Goal: Task Accomplishment & Management: Manage account settings

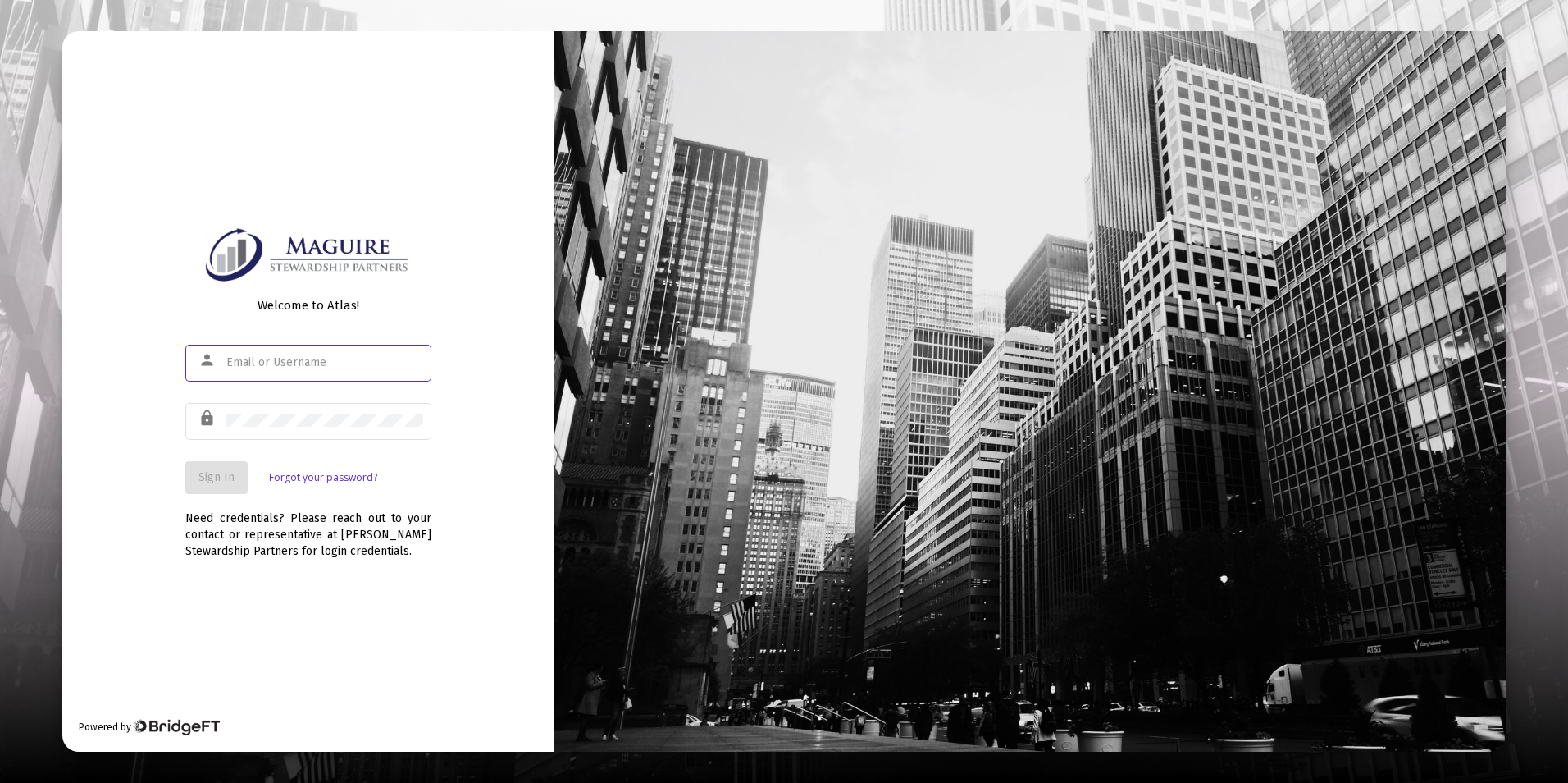
click at [306, 369] on input "text" at bounding box center [324, 362] width 197 height 13
click at [263, 365] on input "text" at bounding box center [324, 362] width 197 height 13
type input "{"
type input "[DOMAIN_NAME][EMAIL_ADDRESS][DOMAIN_NAME]"
click at [308, 483] on link "Forgot your password?" at bounding box center [323, 477] width 108 height 16
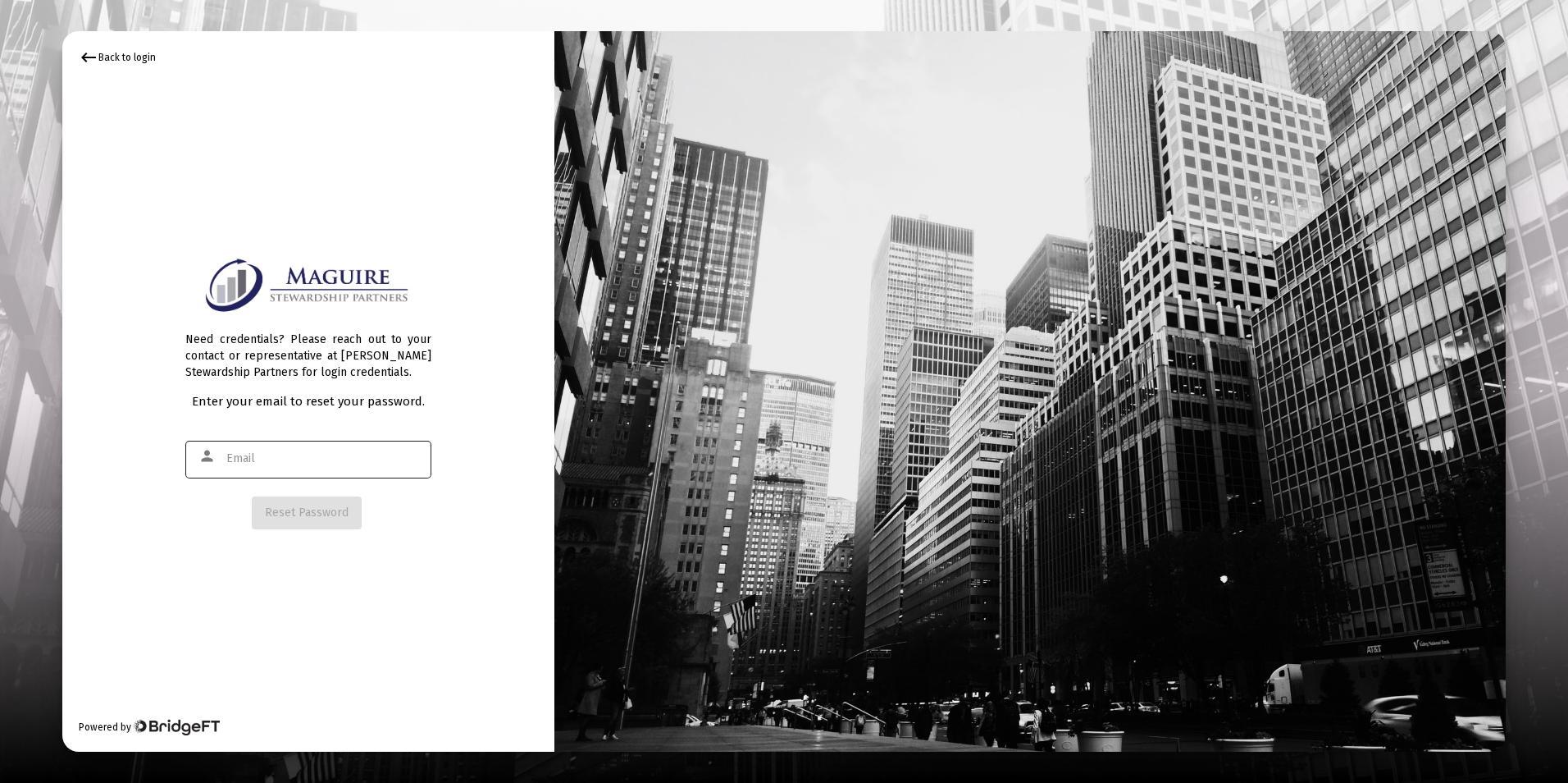
click at [298, 471] on div at bounding box center [324, 458] width 197 height 41
type input "[DOMAIN_NAME][EMAIL_ADDRESS][DOMAIN_NAME]"
click at [314, 507] on span "Reset Password" at bounding box center [306, 512] width 84 height 14
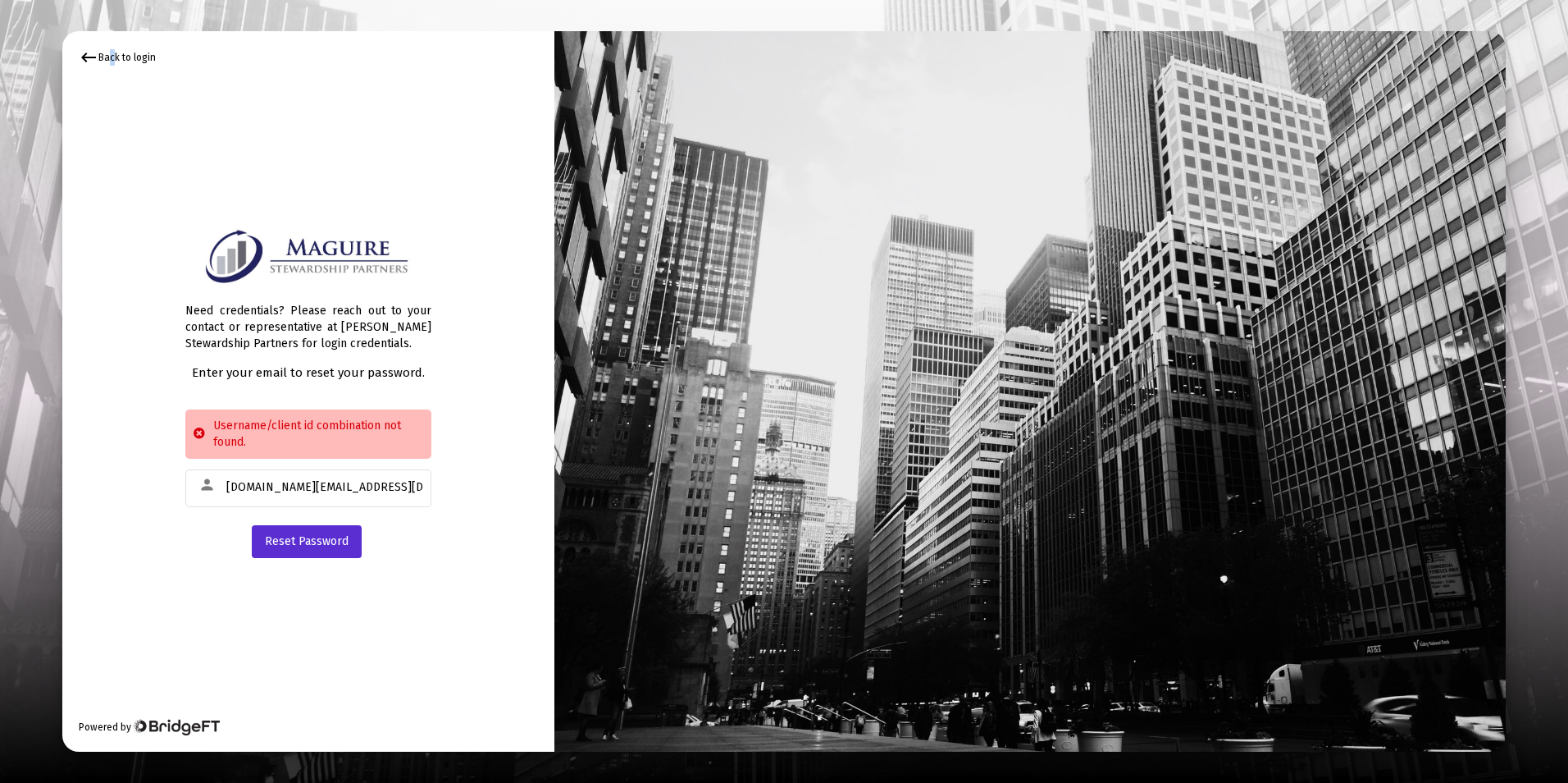
click at [109, 59] on div "keyboard_backspace Back to login" at bounding box center [116, 57] width 77 height 20
